Goal: Information Seeking & Learning: Learn about a topic

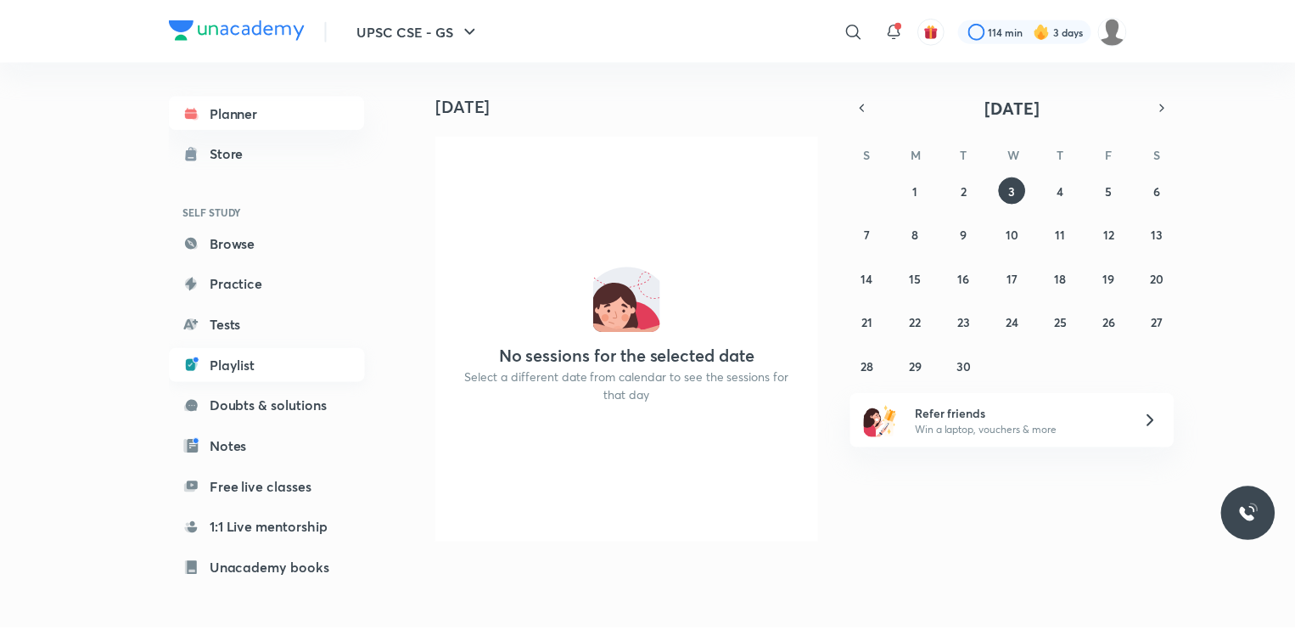
scroll to position [133, 0]
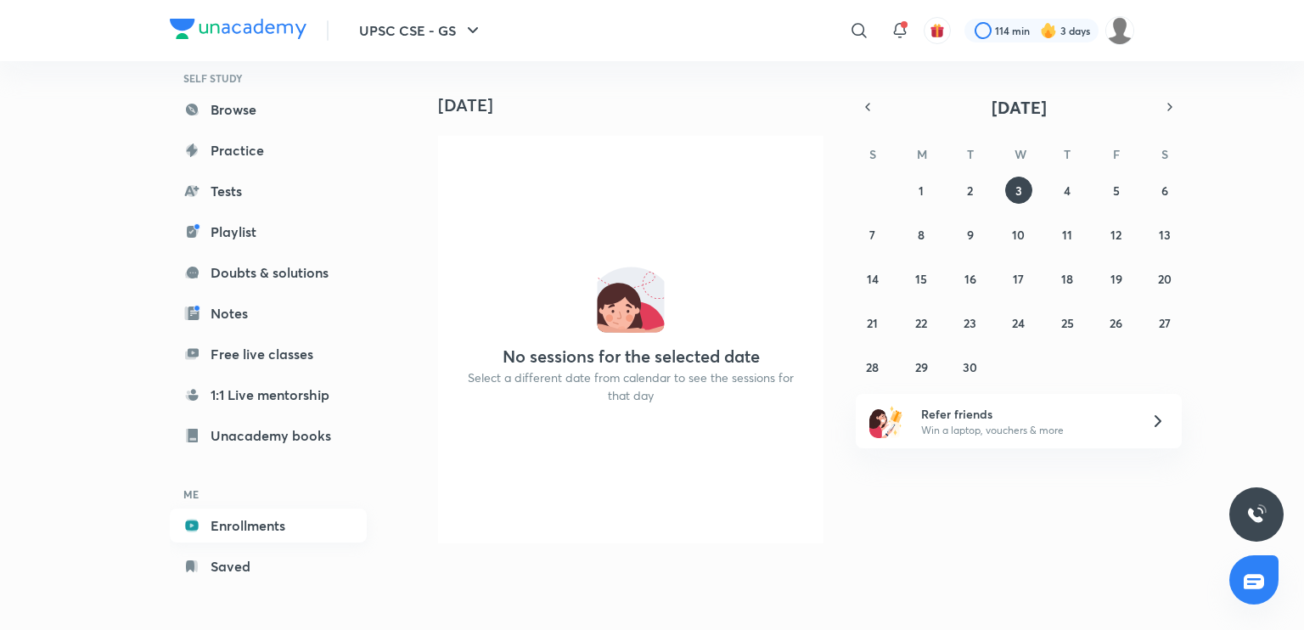
click at [253, 515] on link "Enrollments" at bounding box center [268, 525] width 197 height 34
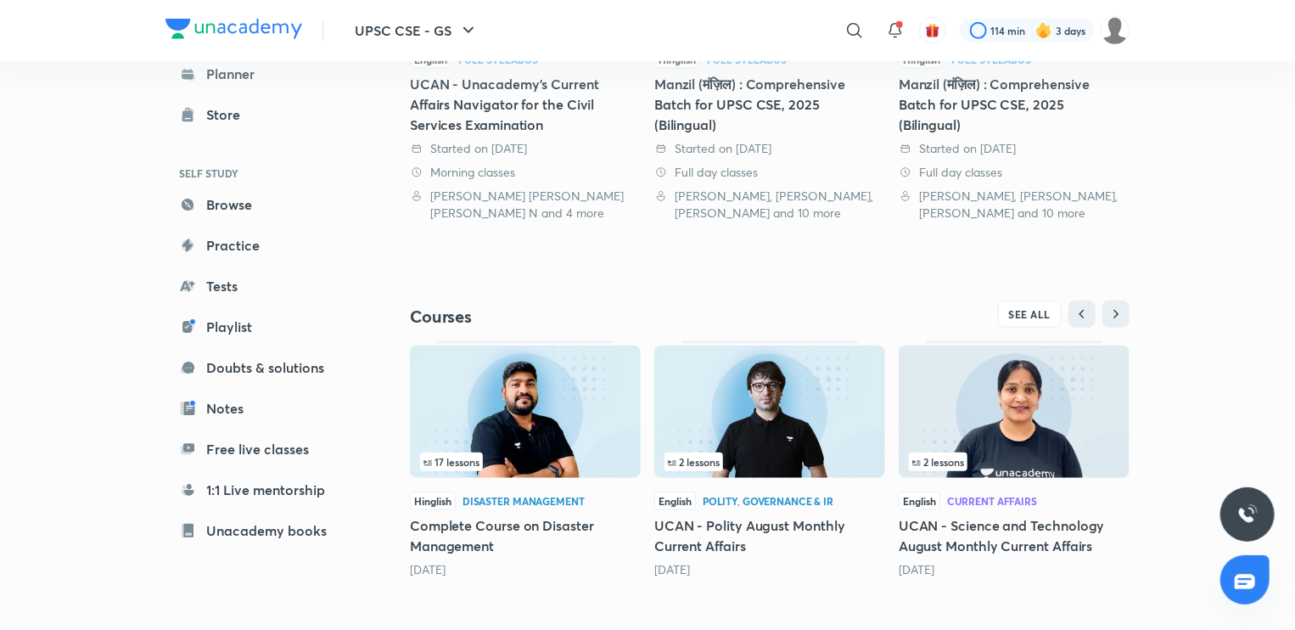
scroll to position [557, 0]
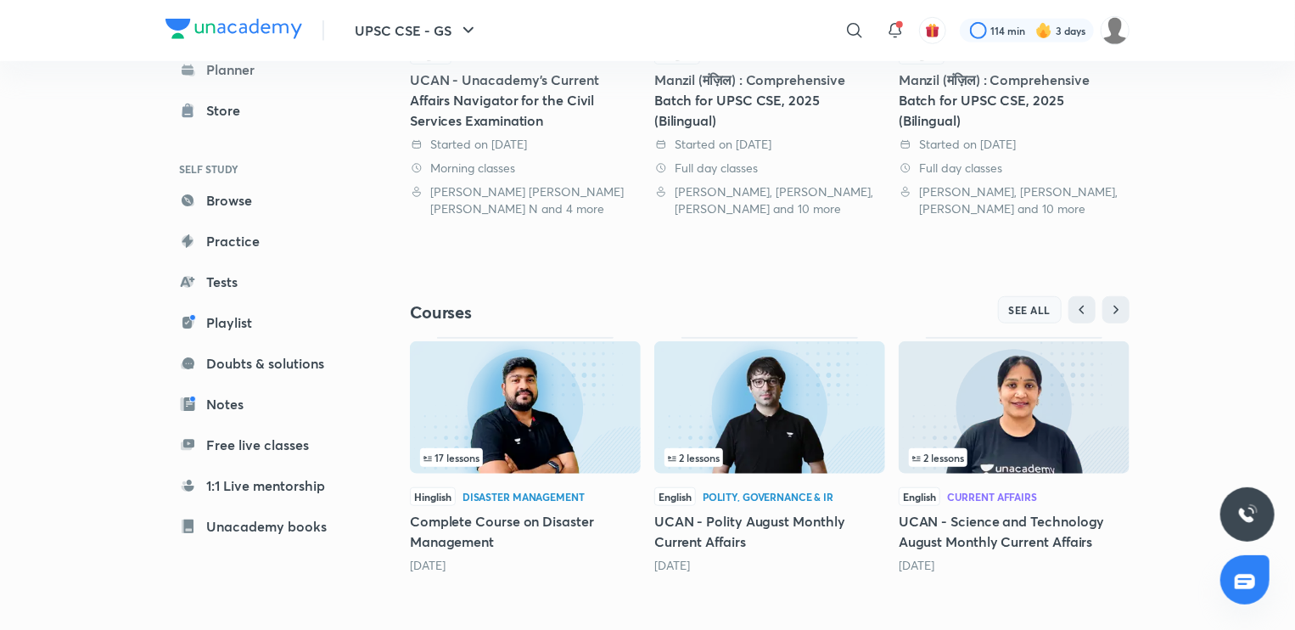
click at [1009, 307] on span "SEE ALL" at bounding box center [1030, 310] width 42 height 12
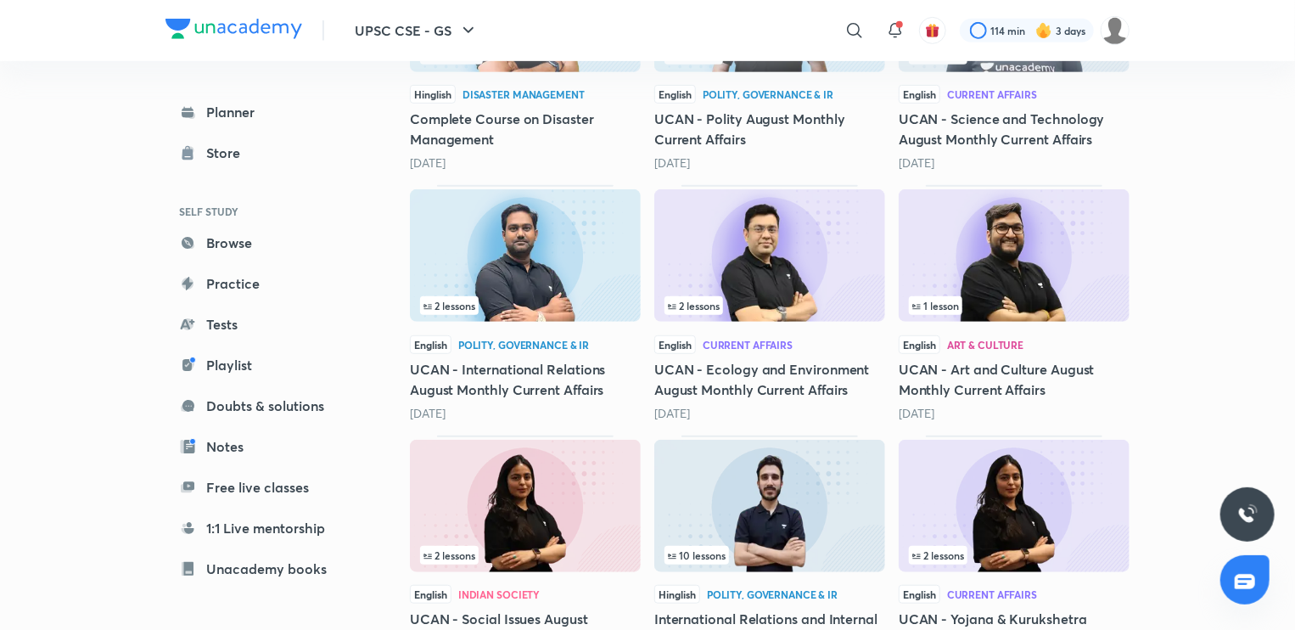
scroll to position [710, 0]
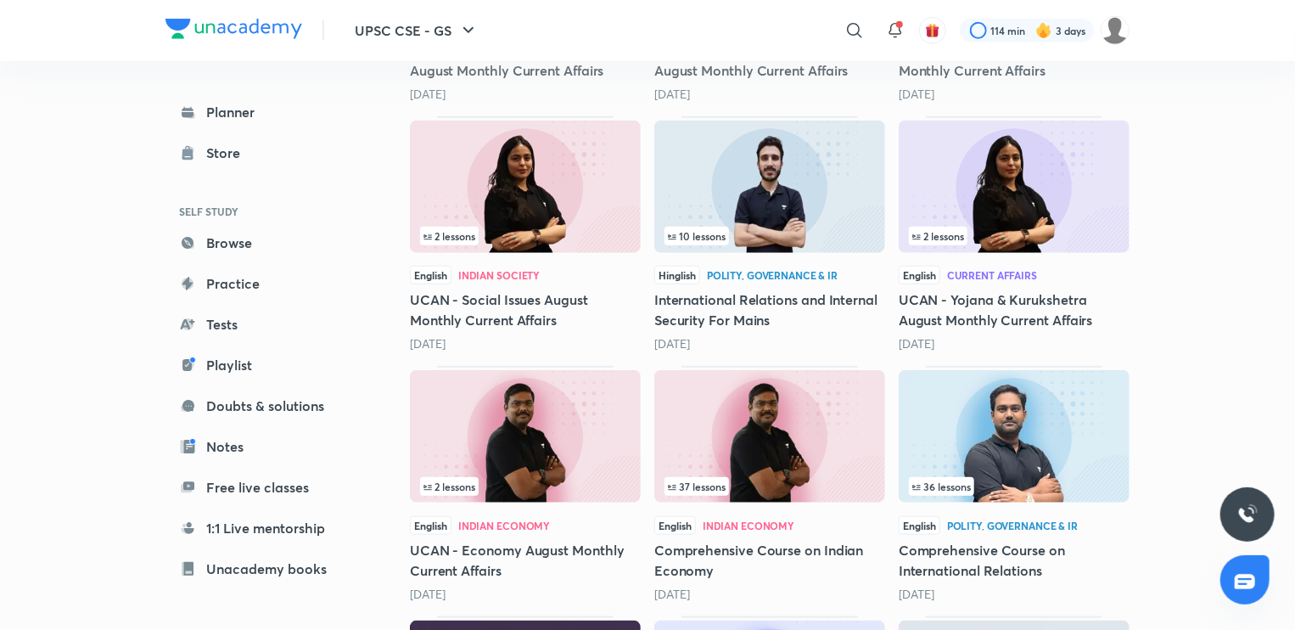
click at [769, 471] on img at bounding box center [769, 436] width 231 height 132
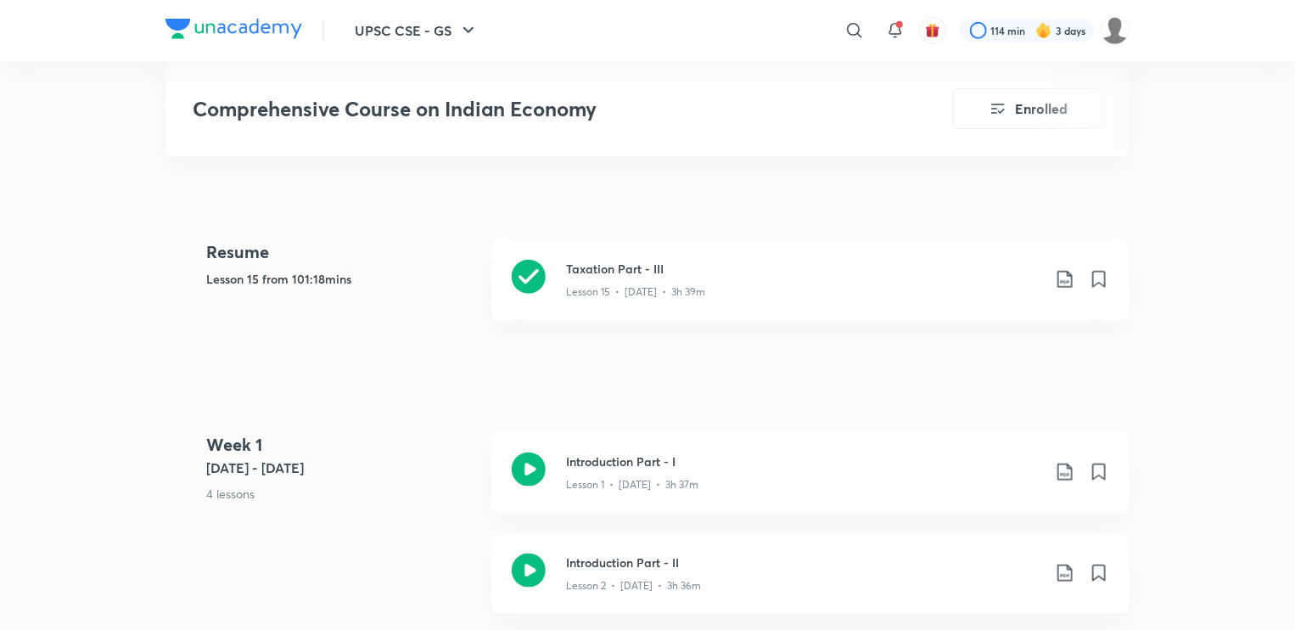
scroll to position [535, 0]
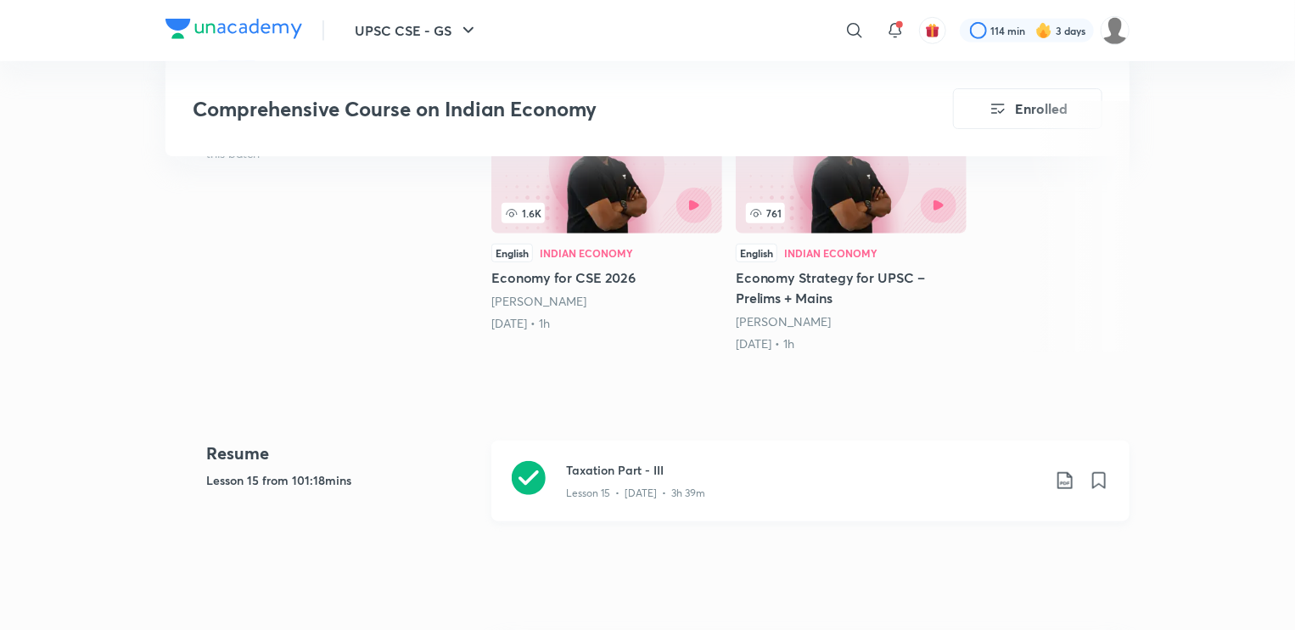
click at [699, 488] on p "Lesson 15 • Jul 24 • 3h 39m" at bounding box center [635, 492] width 139 height 15
